Goal: Task Accomplishment & Management: Manage account settings

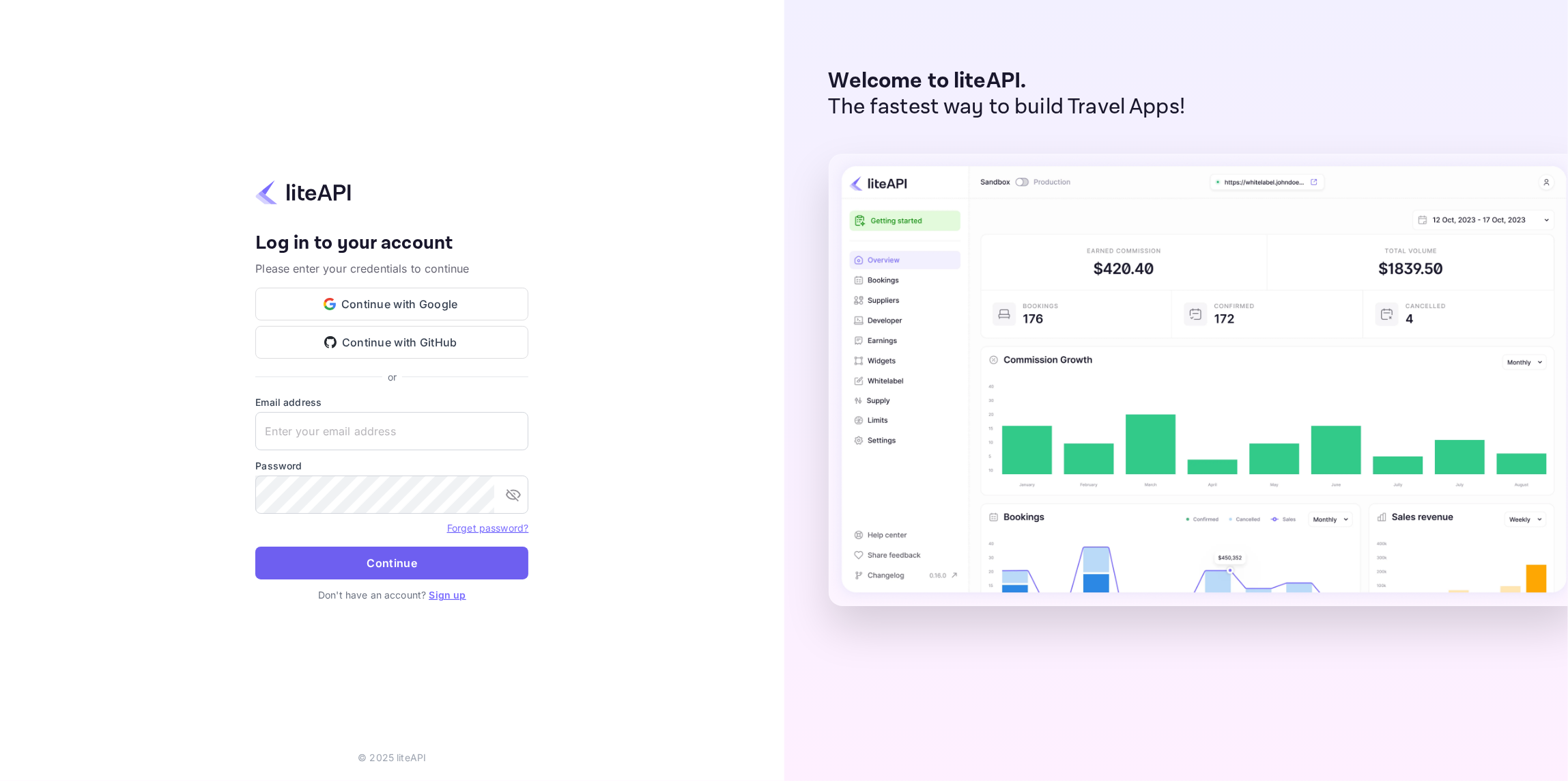
type input "[EMAIL_ADDRESS][DOMAIN_NAME]"
click at [322, 569] on button "Continue" at bounding box center [392, 563] width 273 height 33
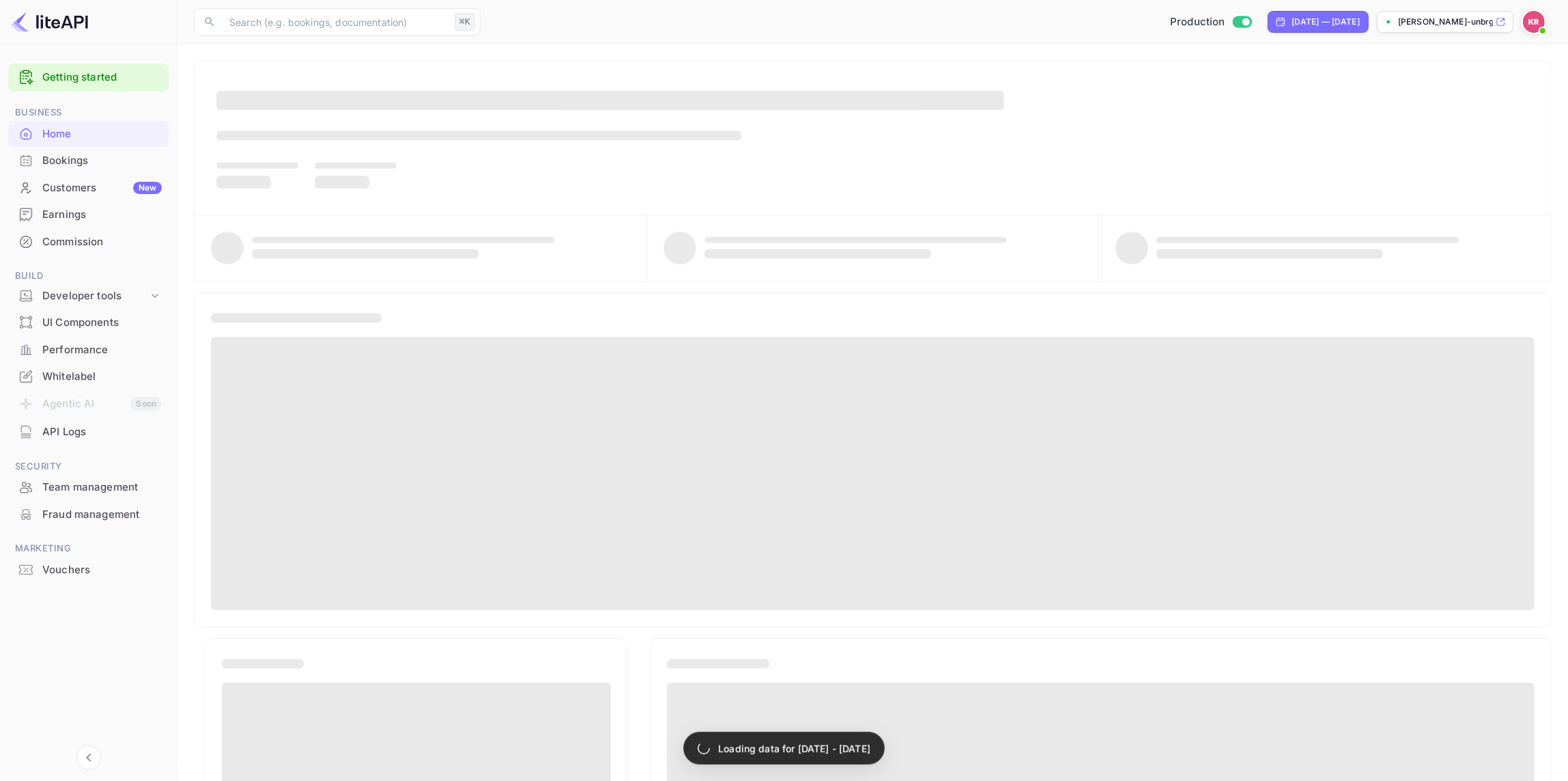
click at [70, 163] on div "Bookings" at bounding box center [101, 161] width 119 height 15
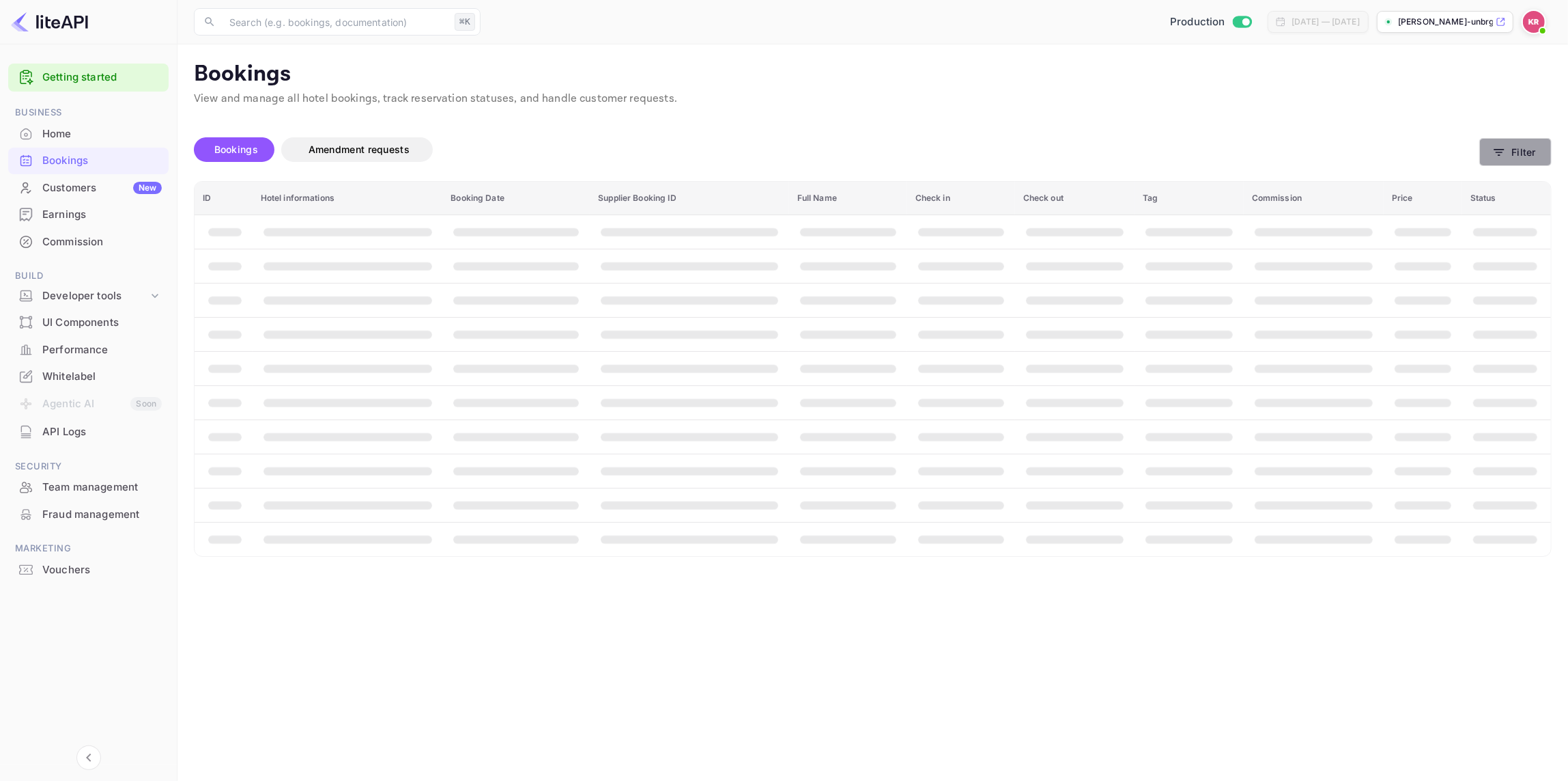
click at [1524, 148] on button "Filter" at bounding box center [1516, 151] width 72 height 28
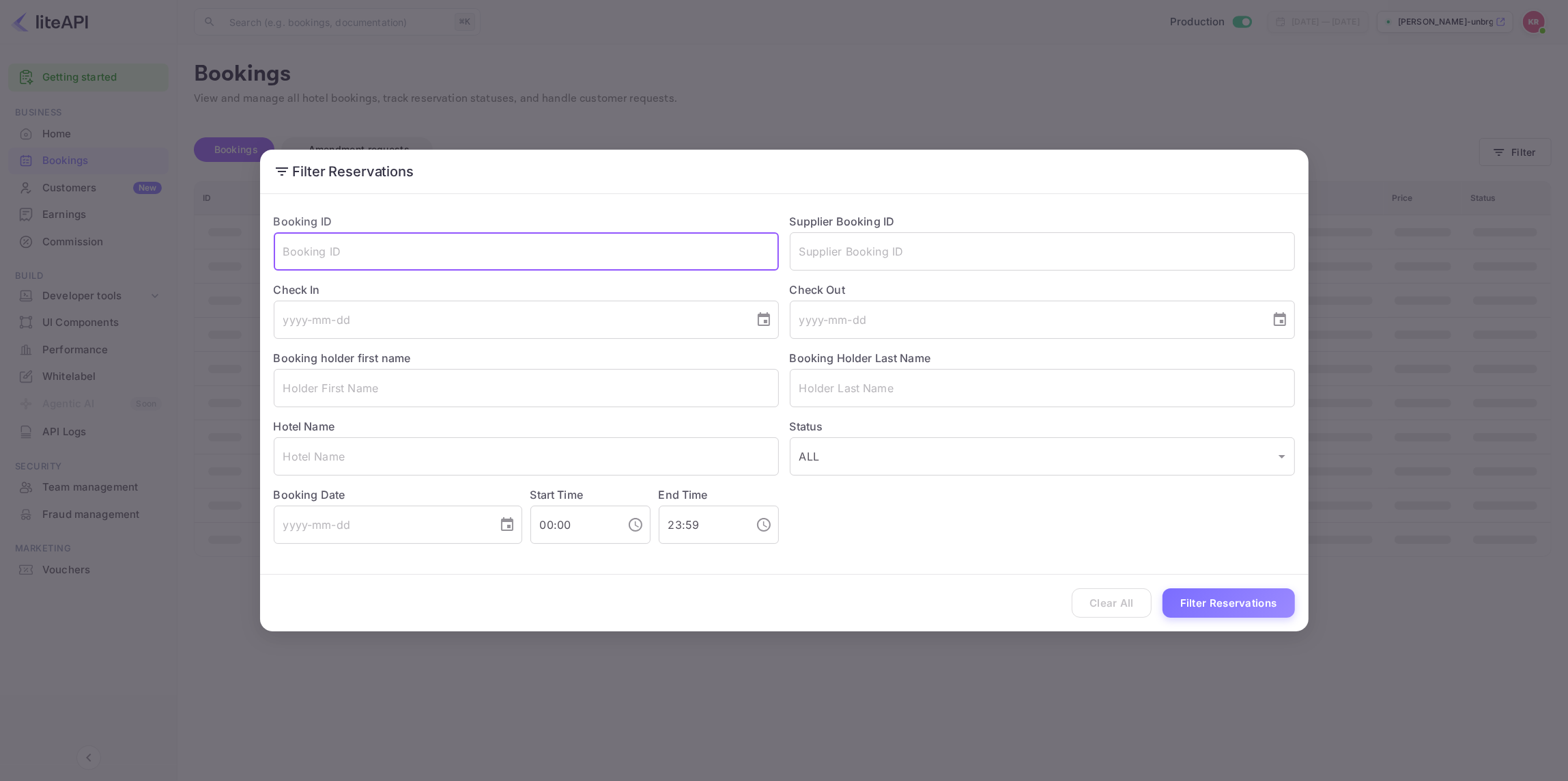
drag, startPoint x: 297, startPoint y: 246, endPoint x: 294, endPoint y: 260, distance: 14.3
click at [297, 246] on input "text" at bounding box center [526, 251] width 505 height 38
paste input "w8iBg_8Ol"
type input "w8iBg_8Ol"
click at [1212, 606] on button "Filter Reservations" at bounding box center [1228, 603] width 132 height 29
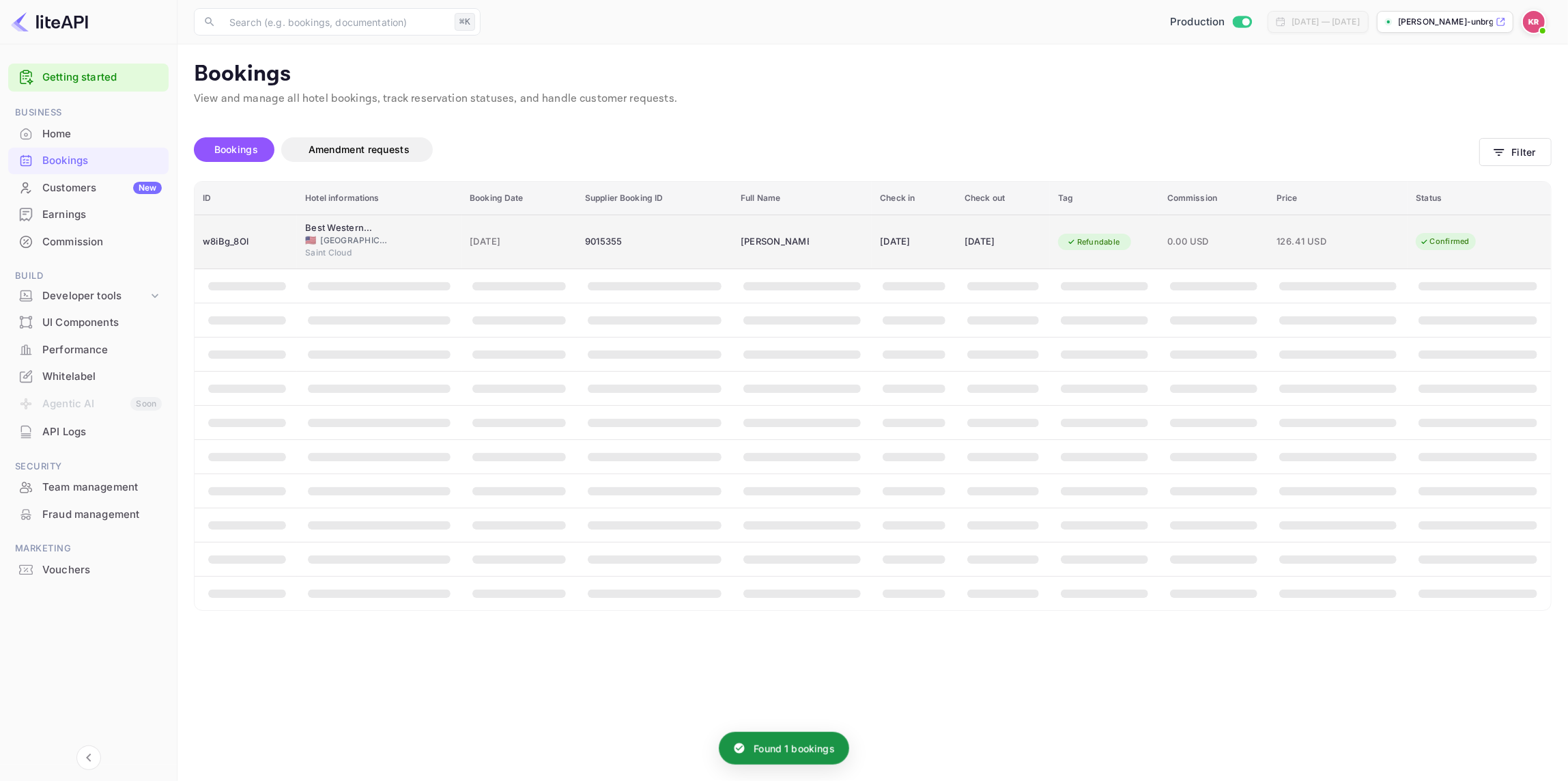
click at [354, 242] on span "United States of America" at bounding box center [354, 240] width 68 height 12
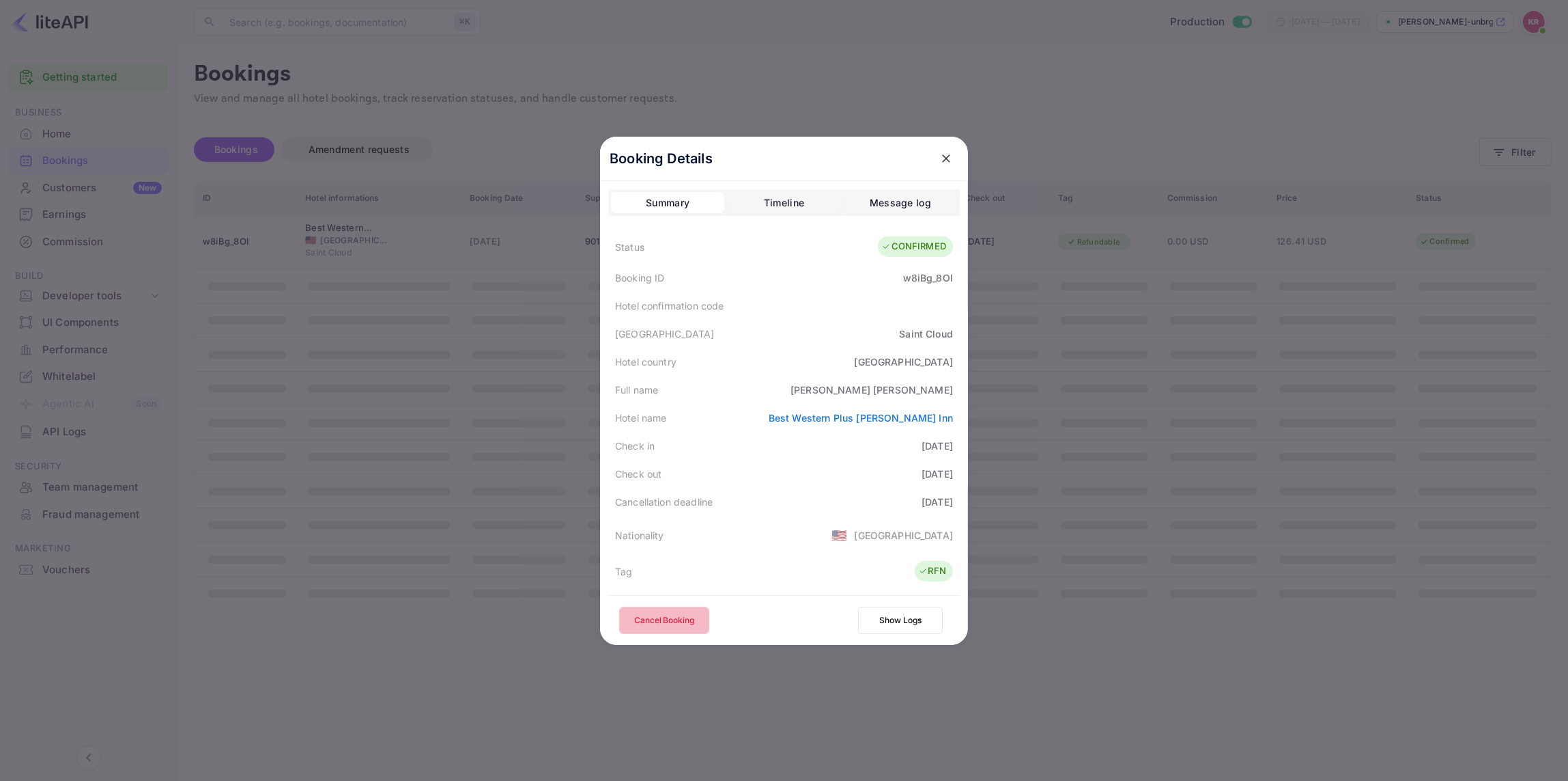
click at [668, 618] on button "Cancel Booking" at bounding box center [664, 620] width 90 height 28
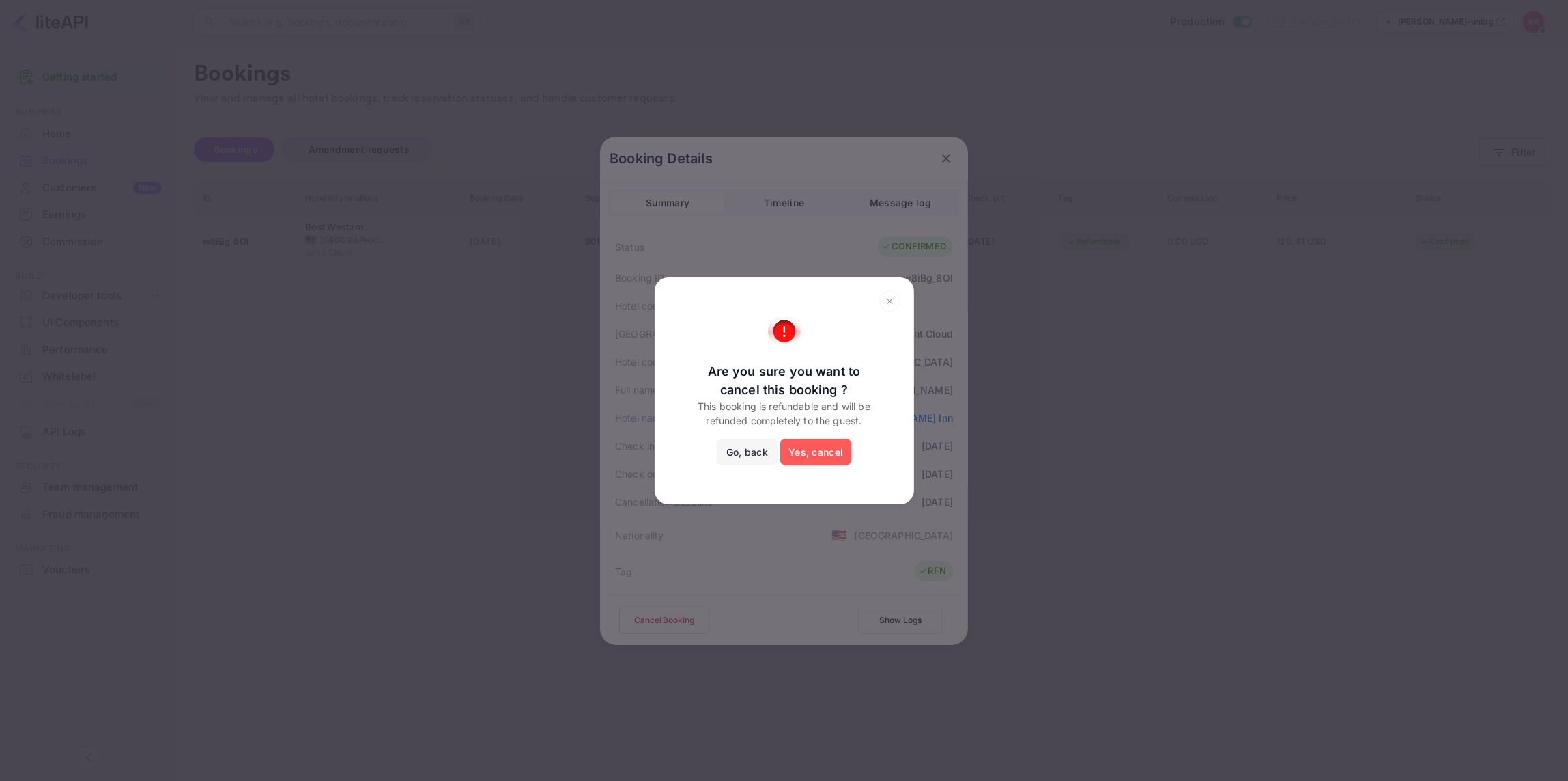
click at [812, 452] on button "Yes, cancel" at bounding box center [816, 452] width 71 height 28
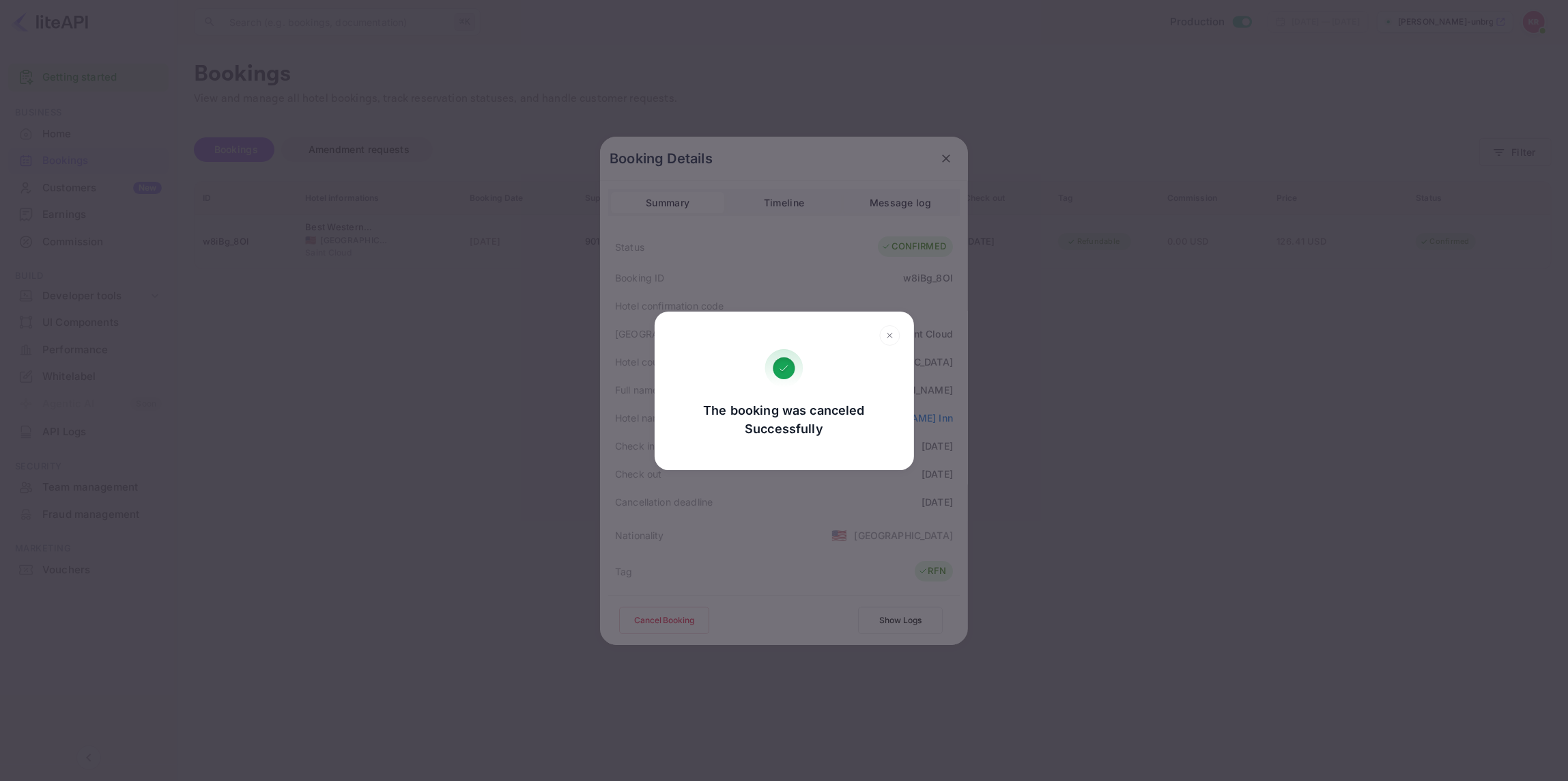
click at [489, 127] on div "The booking was canceled Successfully Go, back Yes, cancel" at bounding box center [784, 390] width 1568 height 781
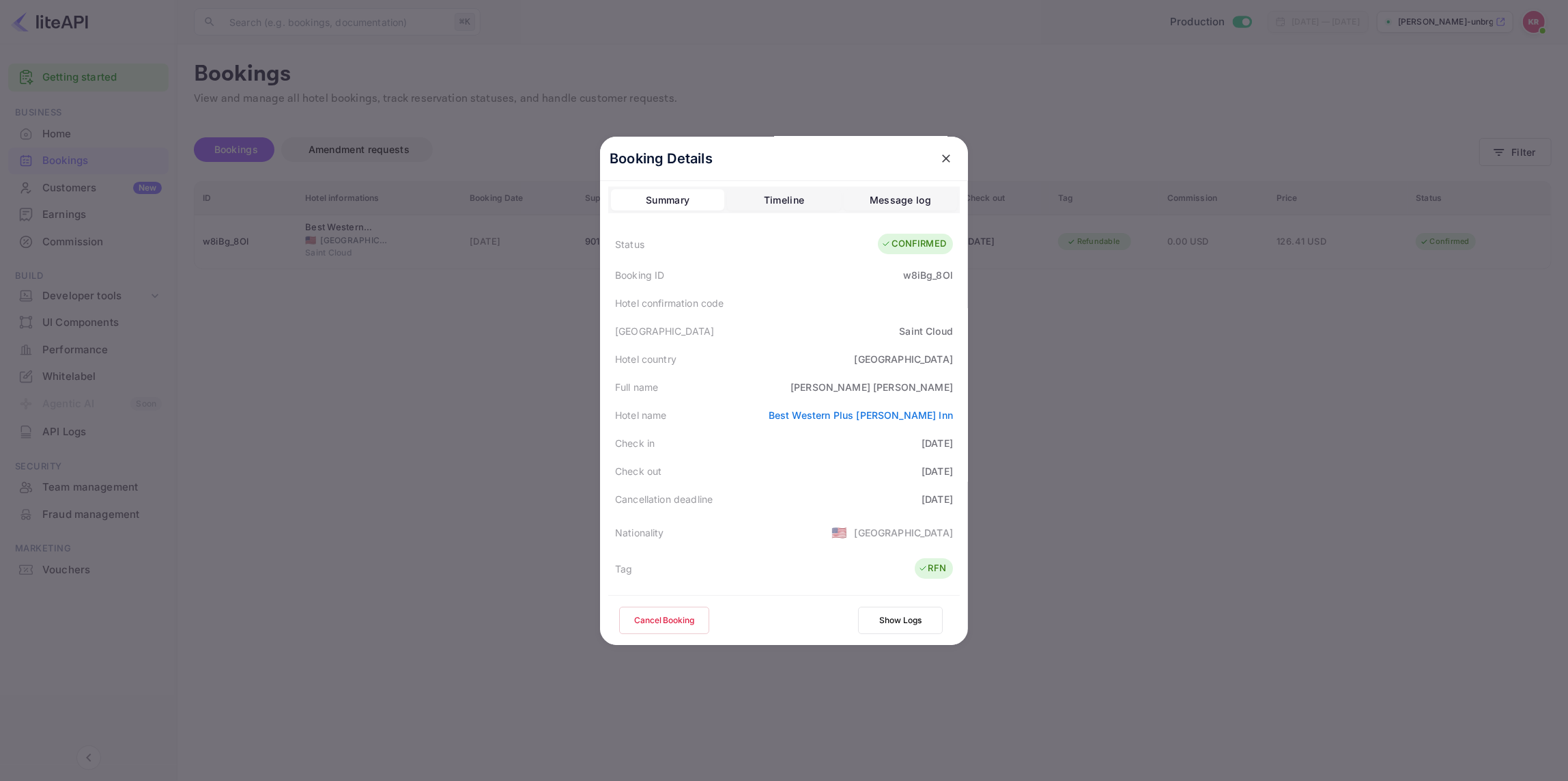
scroll to position [2, 0]
click at [946, 155] on icon "close" at bounding box center [946, 158] width 14 height 14
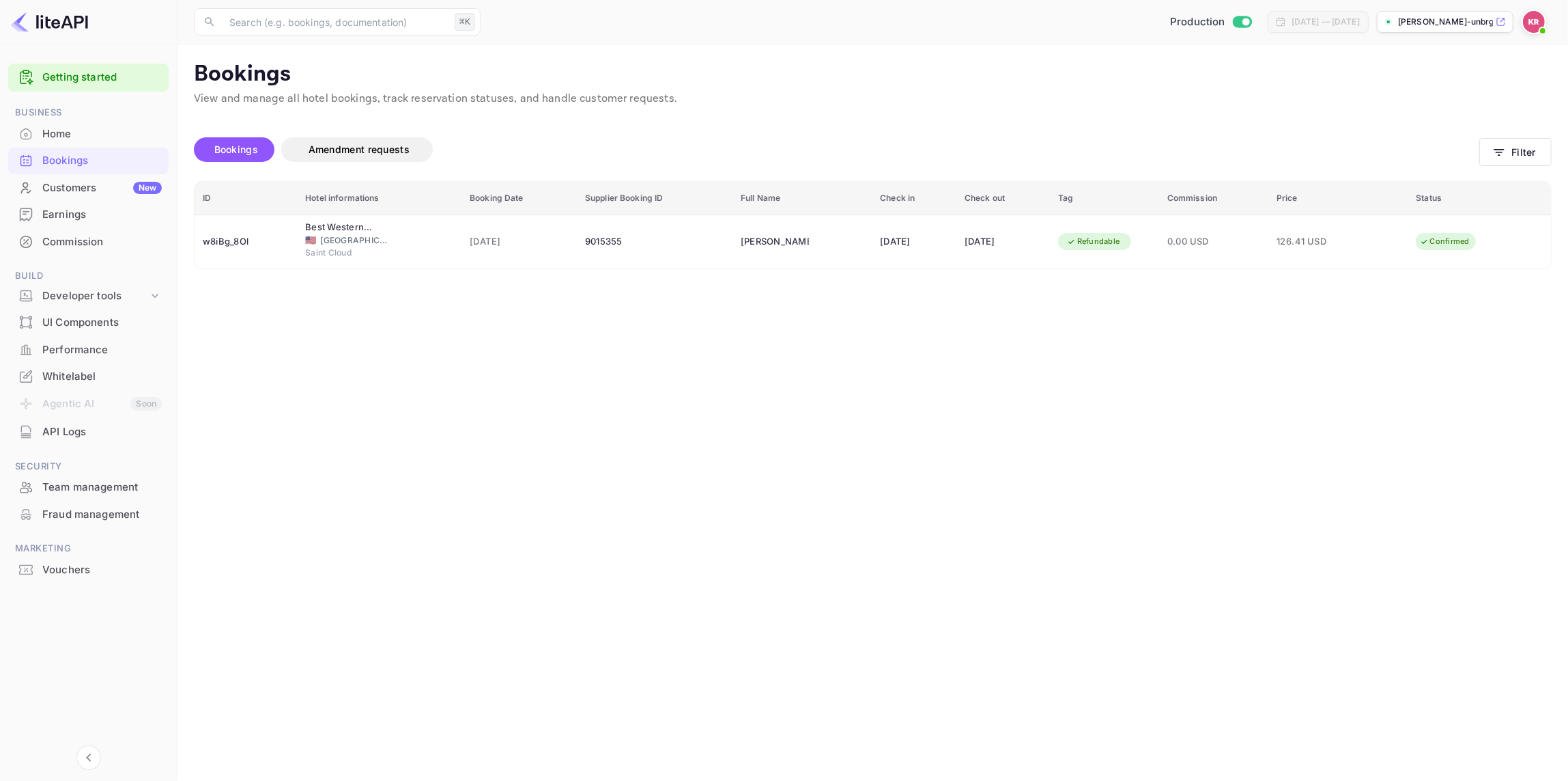
scroll to position [0, 0]
